Goal: Find specific page/section

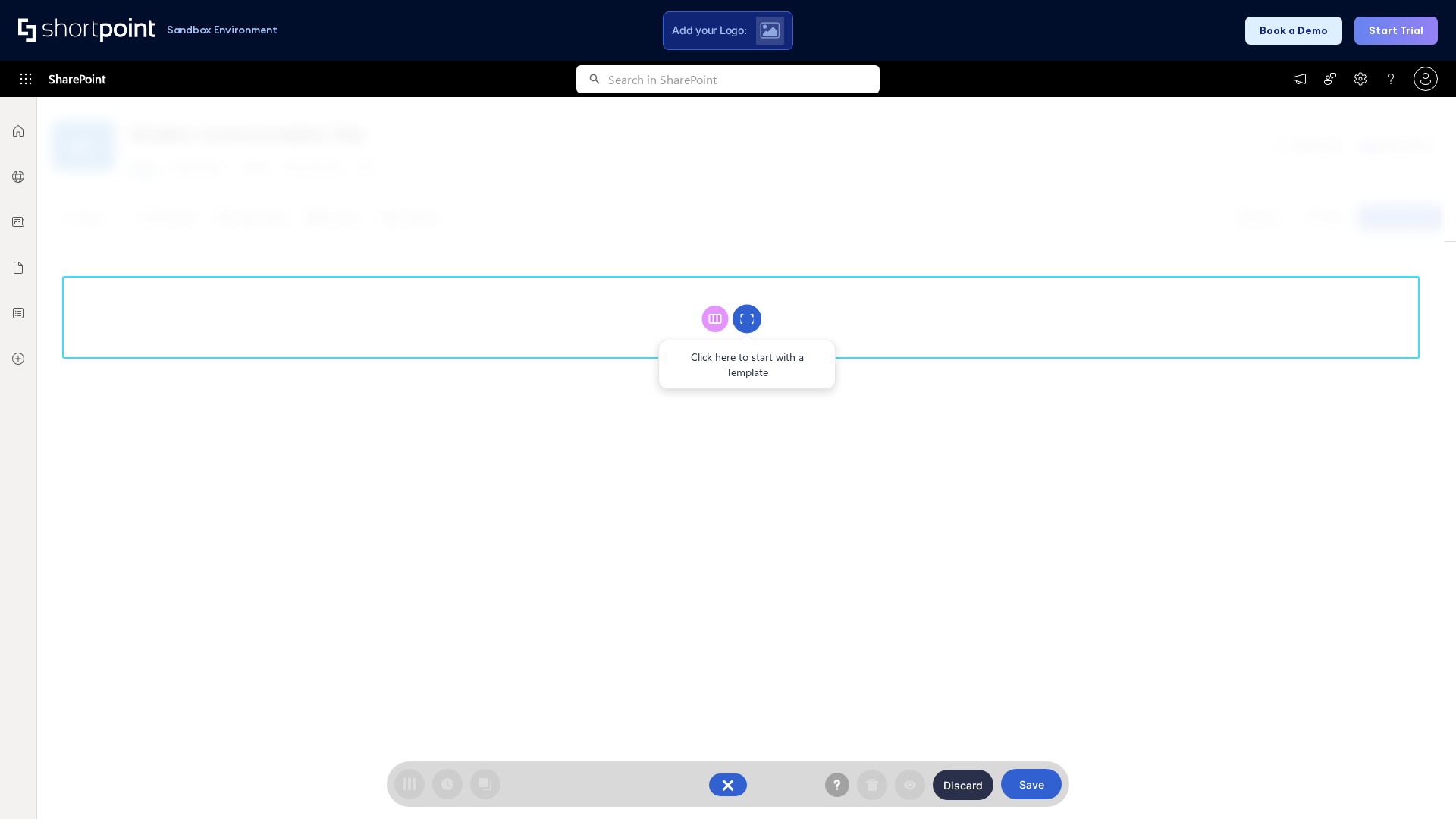
click at [747, 319] on circle at bounding box center [747, 319] width 29 height 29
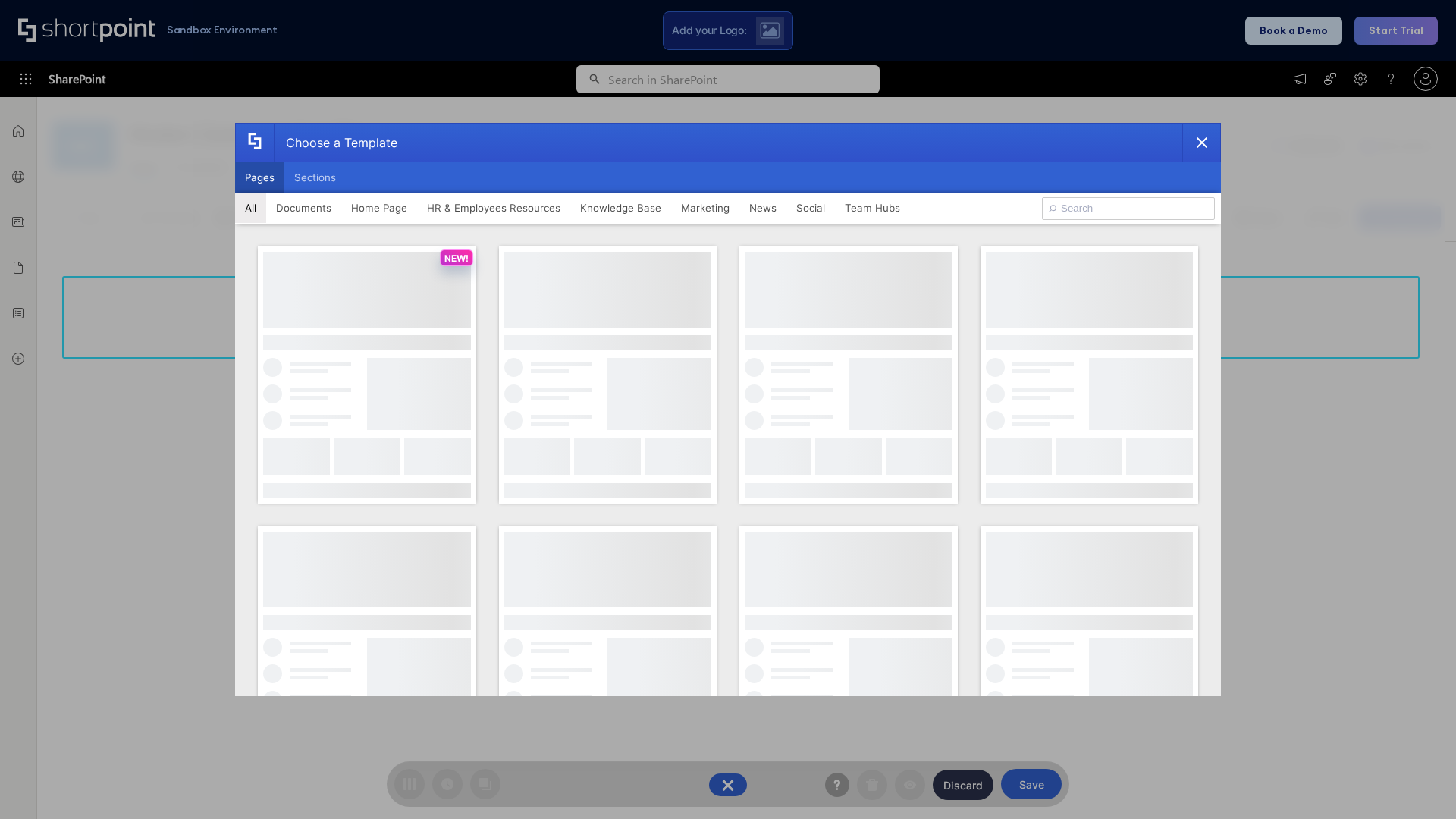
click at [259, 177] on button "Pages" at bounding box center [260, 177] width 50 height 30
type input "HR 6"
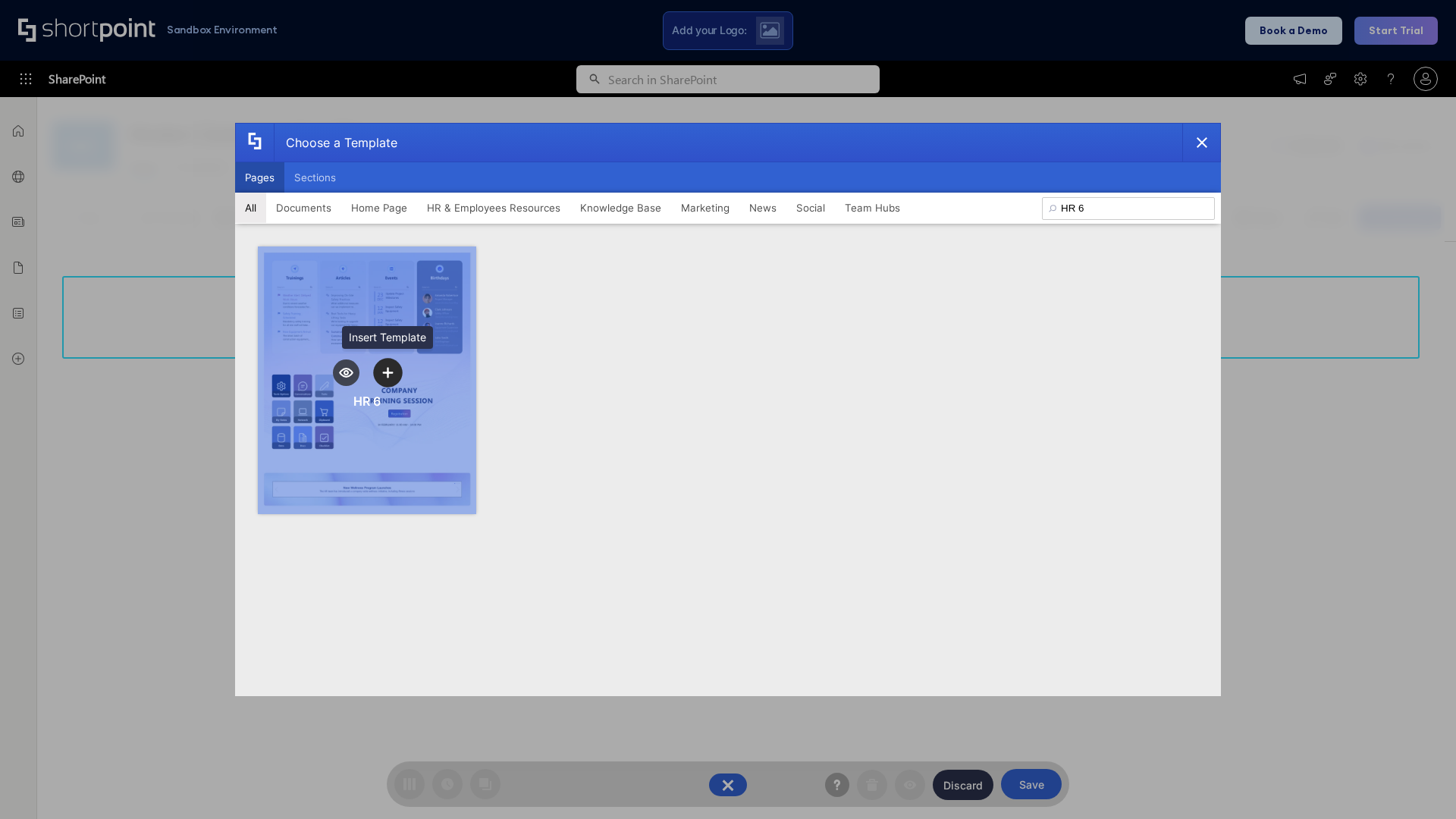
click at [388, 372] on icon "template selector" at bounding box center [388, 372] width 11 height 11
